Goal: Task Accomplishment & Management: Use online tool/utility

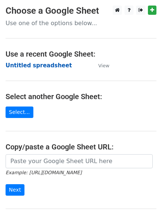
click at [46, 69] on strong "Untitled spreadsheet" at bounding box center [39, 65] width 66 height 7
click at [45, 69] on strong "Untitled spreadsheet" at bounding box center [39, 65] width 66 height 7
click at [53, 66] on strong "Untitled spreadsheet" at bounding box center [39, 65] width 66 height 7
click at [41, 67] on strong "Untitled spreadsheet" at bounding box center [39, 65] width 66 height 7
click at [44, 65] on strong "Untitled spreadsheet" at bounding box center [39, 65] width 66 height 7
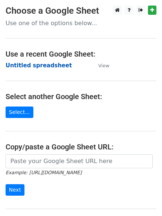
click at [57, 64] on strong "Untitled spreadsheet" at bounding box center [39, 65] width 66 height 7
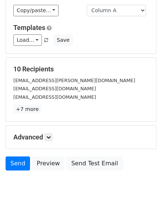
scroll to position [71, 0]
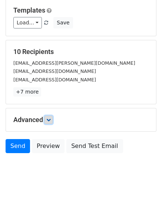
click at [50, 119] on icon at bounding box center [48, 120] width 4 height 4
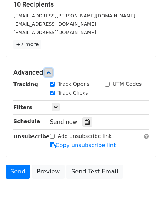
scroll to position [125, 0]
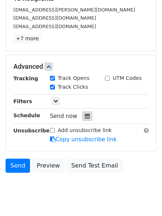
click at [85, 117] on icon at bounding box center [87, 116] width 5 height 5
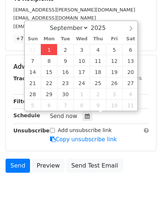
type input "2025-09-01 12:00"
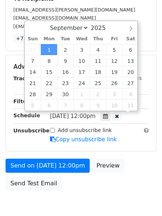
scroll to position [0, 0]
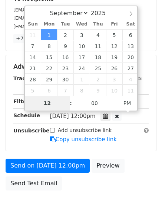
type input "4"
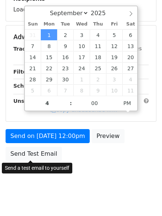
type input "2025-09-01 16:00"
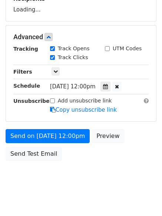
click at [48, 184] on body "New Campaign Daily emails left: 50 Google Sheet: Untitled spreadsheet Variables…" at bounding box center [81, 37] width 162 height 313
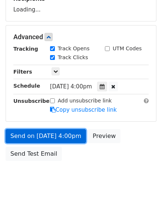
click at [65, 136] on form "Variables Copy/paste... {{Column A}} {{Column B}} {{Column C}} {{Column D}} {{C…" at bounding box center [81, 39] width 151 height 249
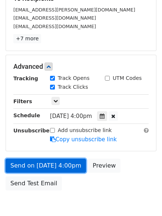
click at [62, 164] on link "Send on Sep 1 at 4:00pm" at bounding box center [46, 166] width 80 height 14
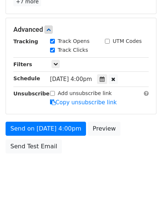
scroll to position [0, 0]
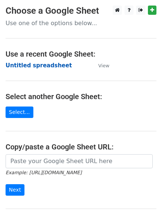
click at [44, 64] on strong "Untitled spreadsheet" at bounding box center [39, 65] width 66 height 7
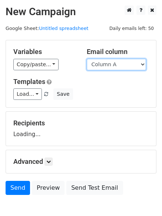
click at [131, 66] on select "Column A Column B Column C Column D Column E" at bounding box center [116, 64] width 59 height 11
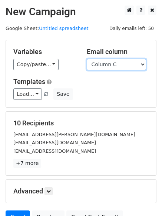
click at [87, 59] on select "Column A Column B Column C Column D Column E" at bounding box center [116, 64] width 59 height 11
click at [124, 66] on select "Column A Column B Column C Column D Column E" at bounding box center [116, 64] width 59 height 11
select select "Column B"
click at [87, 59] on select "Column A Column B Column C Column D Column E" at bounding box center [116, 64] width 59 height 11
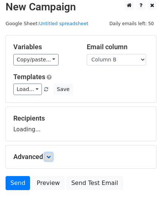
click at [53, 156] on link at bounding box center [48, 157] width 8 height 8
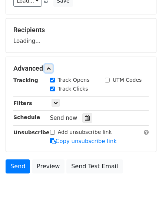
scroll to position [100, 0]
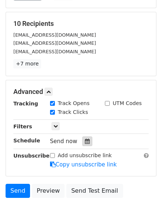
click at [85, 141] on icon at bounding box center [87, 141] width 5 height 5
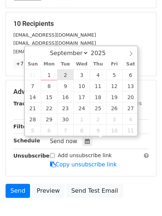
type input "2025-09-02 12:00"
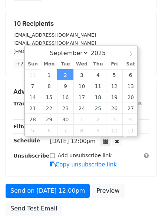
scroll to position [0, 0]
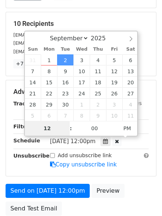
type input "5"
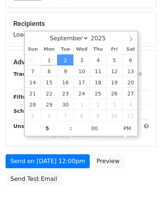
type input "2025-09-02 17:00"
click at [73, 193] on body "New Campaign Daily emails left: 50 Google Sheet: Untitled spreadsheet Variables…" at bounding box center [81, 62] width 162 height 313
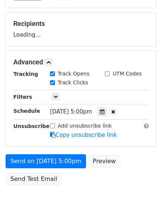
scroll to position [132, 0]
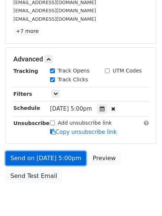
click at [66, 161] on link "Send on Sep 2 at 5:00pm" at bounding box center [46, 158] width 80 height 14
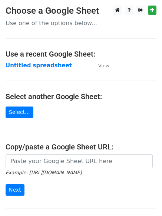
click at [48, 71] on main "Choose a Google Sheet Use one of the options below... Use a recent Google Sheet…" at bounding box center [81, 121] width 162 height 230
click at [52, 64] on strong "Untitled spreadsheet" at bounding box center [39, 65] width 66 height 7
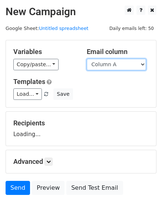
click at [115, 63] on select "Column A Column B Column C Column D Column E" at bounding box center [116, 64] width 59 height 11
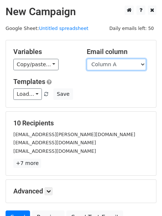
click at [117, 63] on select "Column A Column B Column C Column D Column E" at bounding box center [116, 64] width 59 height 11
click at [87, 59] on select "Column A Column B Column C Column D Column E" at bounding box center [116, 64] width 59 height 11
click at [117, 67] on select "Column A Column B Column C Column D Column E" at bounding box center [116, 64] width 59 height 11
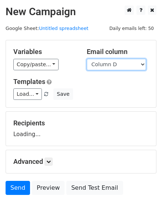
select select "Column C"
click at [87, 59] on select "Column A Column B Column C Column D Column E" at bounding box center [116, 64] width 59 height 11
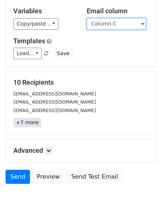
scroll to position [42, 0]
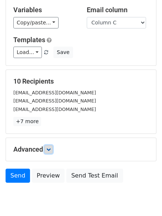
click at [51, 151] on icon at bounding box center [48, 149] width 4 height 4
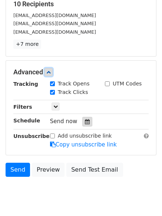
scroll to position [124, 0]
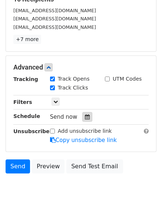
click at [85, 116] on icon at bounding box center [87, 116] width 5 height 5
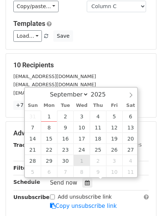
scroll to position [111, 0]
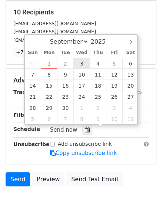
type input "2025-09-03 12:00"
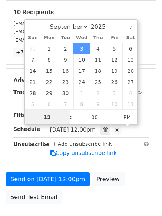
scroll to position [0, 0]
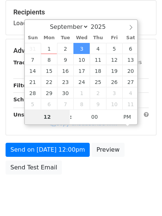
type input "6"
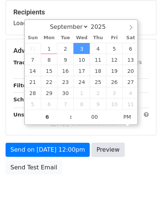
type input "2025-09-03 18:00"
click at [91, 157] on link "Preview" at bounding box center [107, 150] width 33 height 14
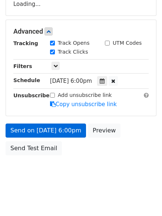
scroll to position [132, 0]
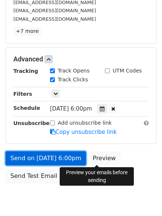
click at [50, 158] on link "Send on Sep 3 at 6:00pm" at bounding box center [46, 158] width 80 height 14
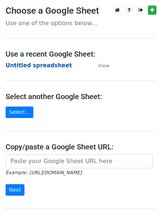
click at [57, 64] on strong "Untitled spreadsheet" at bounding box center [39, 65] width 66 height 7
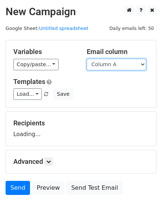
click at [113, 68] on select "Column A Column B Column C Column D Column E" at bounding box center [116, 64] width 59 height 11
select select "Column D"
click at [87, 59] on select "Column A Column B Column C Column D Column E" at bounding box center [116, 64] width 59 height 11
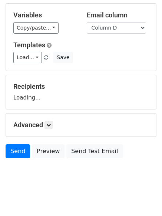
scroll to position [42, 0]
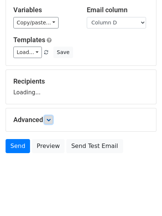
click at [51, 119] on icon at bounding box center [48, 120] width 4 height 4
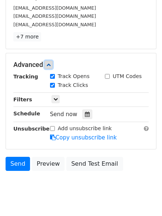
scroll to position [135, 0]
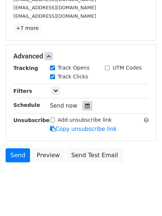
click at [82, 108] on div at bounding box center [87, 106] width 10 height 10
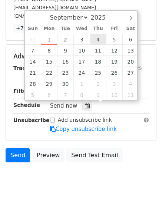
type input "2025-09-04 12:00"
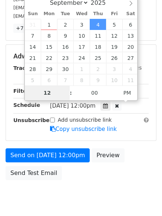
type input "7"
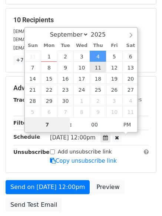
scroll to position [162, 0]
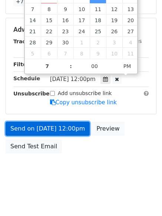
type input "2025-09-04 19:00"
click at [66, 130] on link "Send on Sep 4 at 12:00pm" at bounding box center [48, 129] width 84 height 14
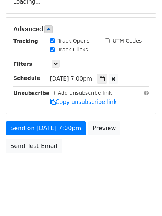
scroll to position [132, 0]
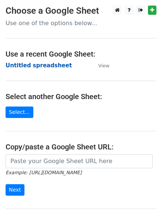
click at [58, 68] on strong "Untitled spreadsheet" at bounding box center [39, 65] width 66 height 7
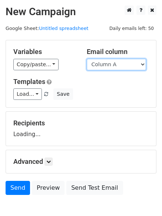
drag, startPoint x: 0, startPoint y: 0, endPoint x: 123, endPoint y: 68, distance: 140.3
click at [123, 68] on select "Column A Column B Column C Column D Column E" at bounding box center [116, 64] width 59 height 11
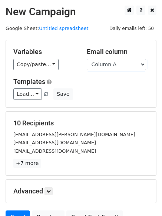
click at [108, 126] on h5 "10 Recipients" at bounding box center [80, 123] width 135 height 8
click at [115, 73] on div "Variables Copy/paste... {{Column A}} {{Column B}} {{Column C}} {{Column D}} {{C…" at bounding box center [81, 73] width 150 height 67
click at [115, 70] on select "Column A Column B Column C Column D Column E" at bounding box center [116, 64] width 59 height 11
select select "Column E"
click at [87, 59] on select "Column A Column B Column C Column D Column E" at bounding box center [116, 64] width 59 height 11
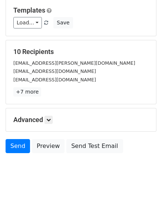
click at [49, 125] on div "Advanced Tracking Track Opens UTM Codes Track Clicks Filters Only include sprea…" at bounding box center [81, 119] width 150 height 23
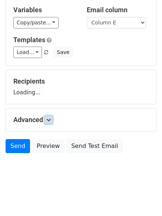
click at [49, 122] on link at bounding box center [48, 120] width 8 height 8
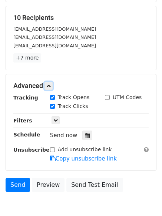
scroll to position [108, 0]
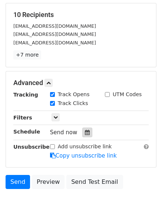
click at [83, 129] on div at bounding box center [87, 133] width 10 height 10
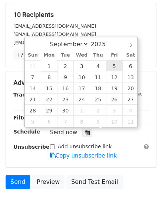
type input "[DATE] 12:00"
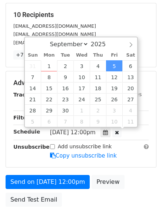
scroll to position [0, 0]
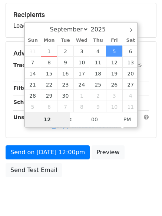
type input "8"
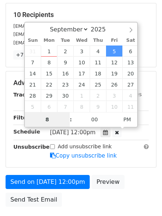
scroll to position [145, 0]
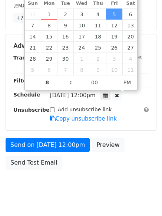
type input "[DATE] 20:00"
click at [101, 171] on div "Send on [DATE] 12:00pm Preview Send Test Email" at bounding box center [81, 156] width 162 height 36
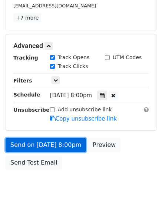
click at [66, 143] on link "Send on [DATE] 8:00pm" at bounding box center [46, 145] width 80 height 14
